Goal: Navigation & Orientation: Go to known website

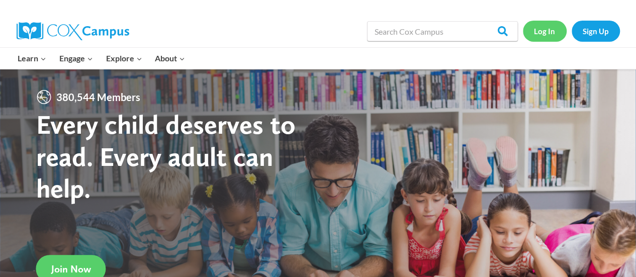
click at [548, 29] on link "Log In" at bounding box center [545, 31] width 44 height 21
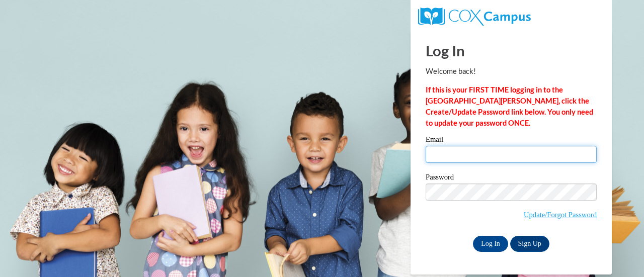
type input "[PERSON_NAME][EMAIL_ADDRESS][PERSON_NAME][DOMAIN_NAME]"
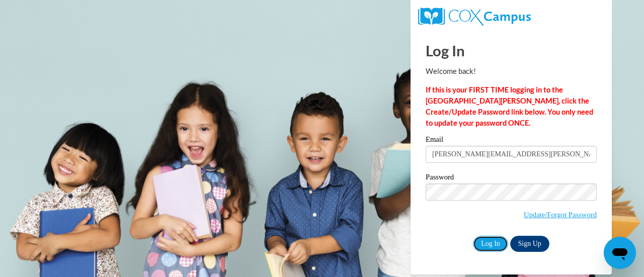
click at [495, 244] on input "Log In" at bounding box center [490, 244] width 35 height 16
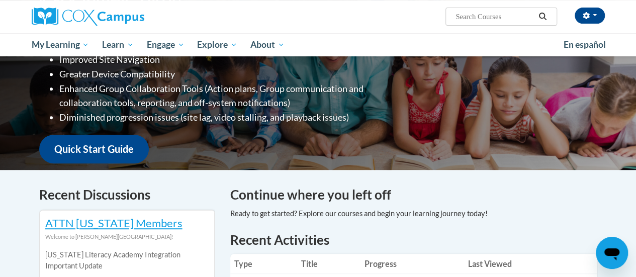
scroll to position [182, 0]
